Goal: Find specific page/section: Find specific page/section

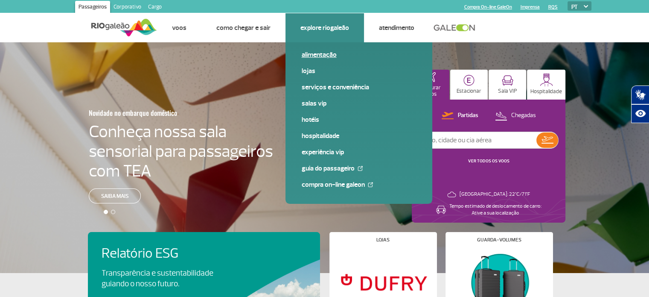
click at [330, 54] on link "Alimentação" at bounding box center [359, 54] width 114 height 9
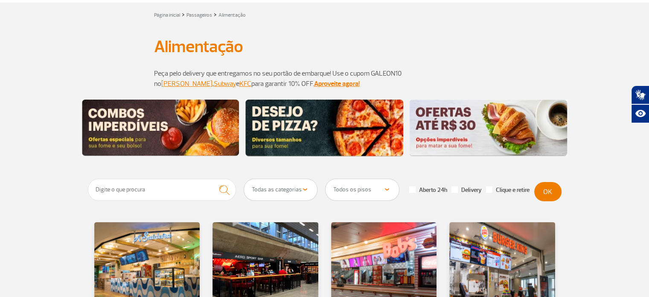
scroll to position [213, 0]
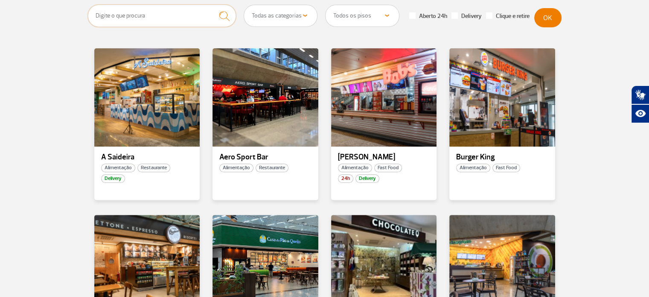
click at [146, 15] on input "text" at bounding box center [162, 16] width 149 height 22
type input "nutty"
click at [213, 5] on button "submit" at bounding box center [224, 16] width 23 height 23
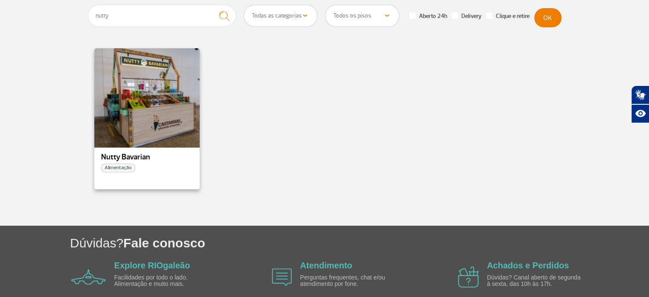
click at [150, 105] on div at bounding box center [147, 97] width 108 height 100
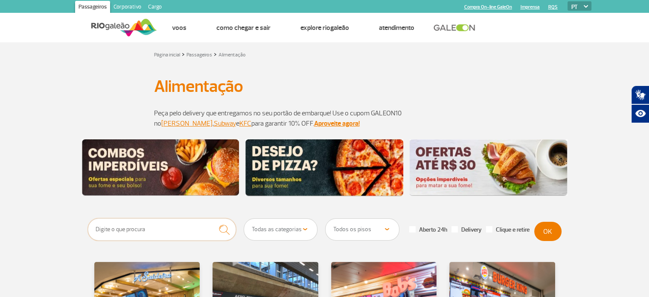
drag, startPoint x: 189, startPoint y: 229, endPoint x: 79, endPoint y: 226, distance: 110.2
type input "freddo"
click at [213, 218] on button "submit" at bounding box center [224, 229] width 23 height 23
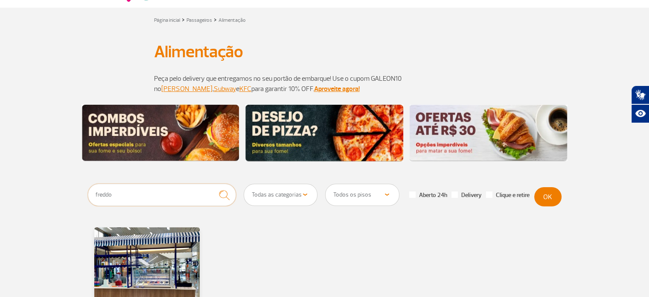
scroll to position [128, 0]
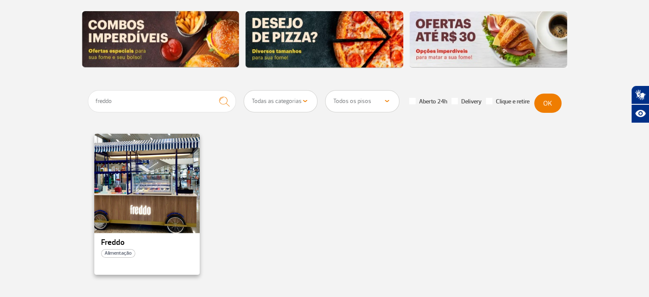
click at [174, 196] on div at bounding box center [147, 182] width 108 height 100
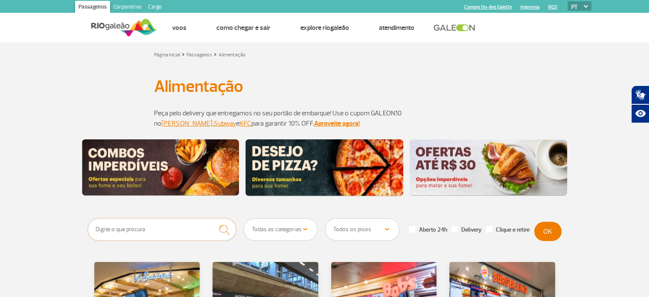
click at [154, 233] on input "text" at bounding box center [162, 229] width 149 height 22
type input "geneal"
click at [213, 218] on button "submit" at bounding box center [224, 229] width 23 height 23
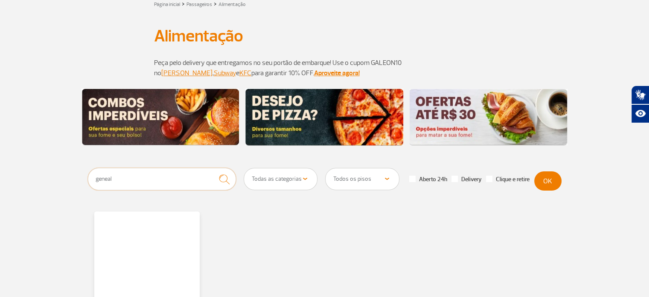
scroll to position [128, 0]
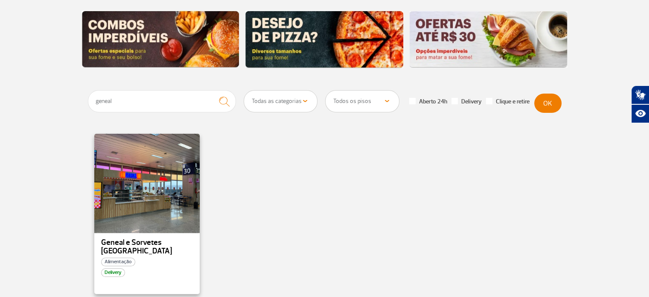
click at [163, 190] on div at bounding box center [147, 182] width 108 height 100
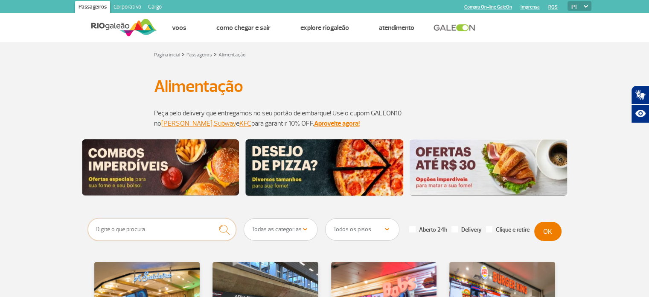
click at [126, 233] on input "text" at bounding box center [162, 229] width 149 height 22
click at [213, 218] on button "submit" at bounding box center [224, 229] width 23 height 23
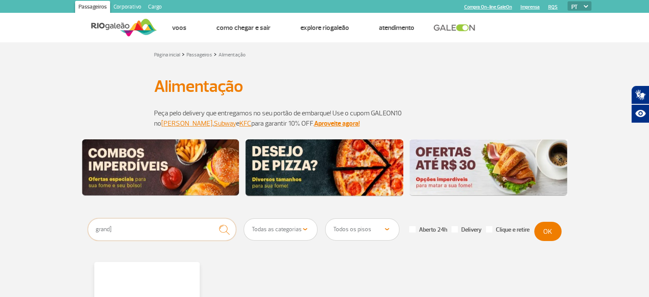
type input "grand"
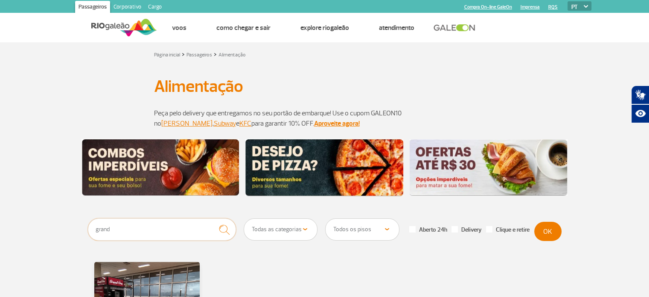
click at [213, 218] on button "submit" at bounding box center [224, 229] width 23 height 23
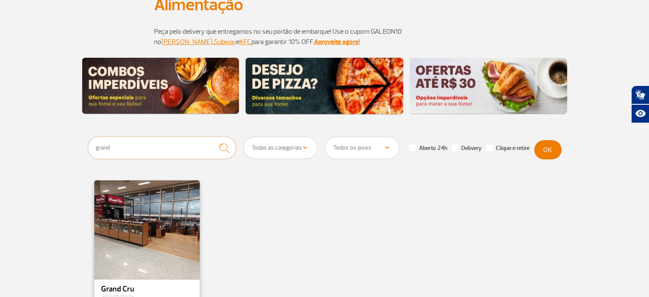
scroll to position [128, 0]
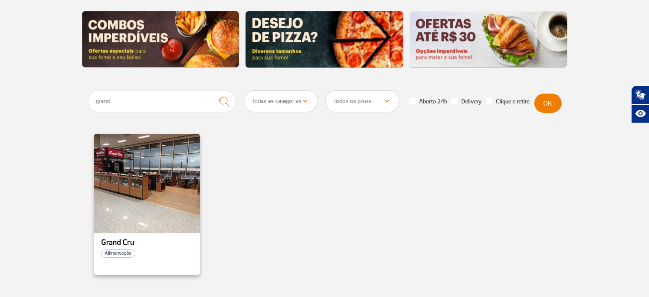
click at [158, 209] on div at bounding box center [147, 182] width 108 height 100
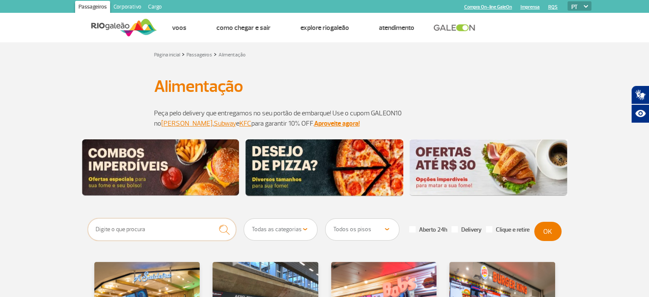
click at [147, 229] on input "text" at bounding box center [162, 229] width 149 height 22
type input "pipocassa"
click at [213, 218] on button "submit" at bounding box center [224, 229] width 23 height 23
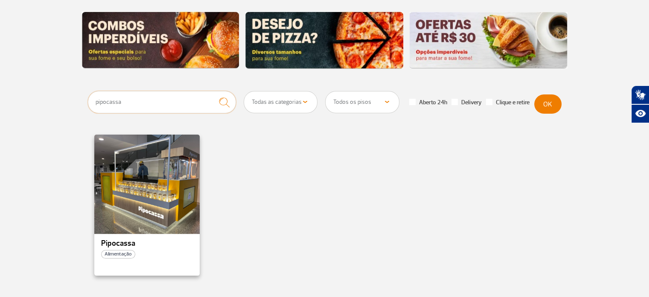
scroll to position [128, 0]
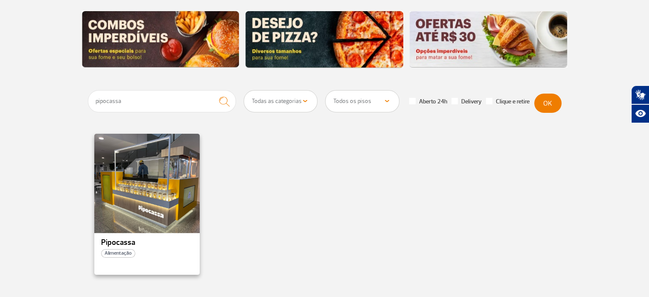
click at [170, 194] on div at bounding box center [147, 182] width 108 height 100
